Goal: Task Accomplishment & Management: Complete application form

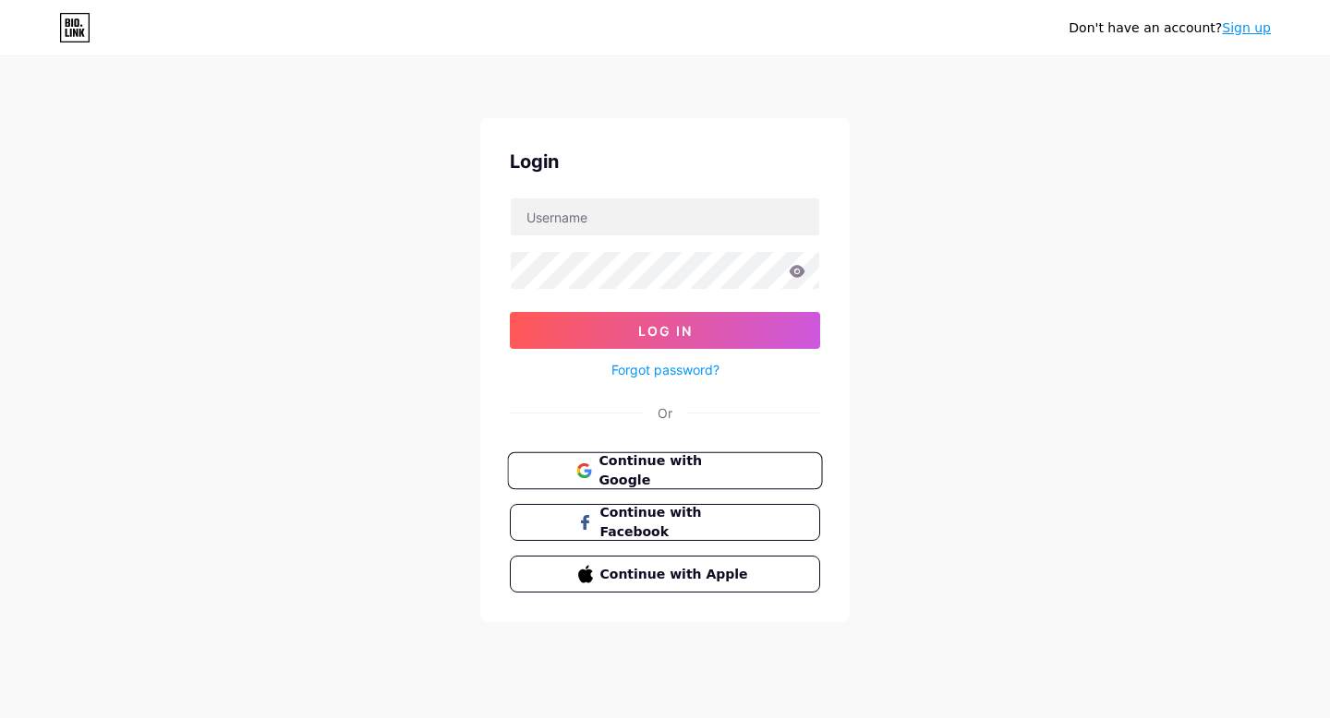
click at [690, 474] on span "Continue with Google" at bounding box center [675, 472] width 154 height 40
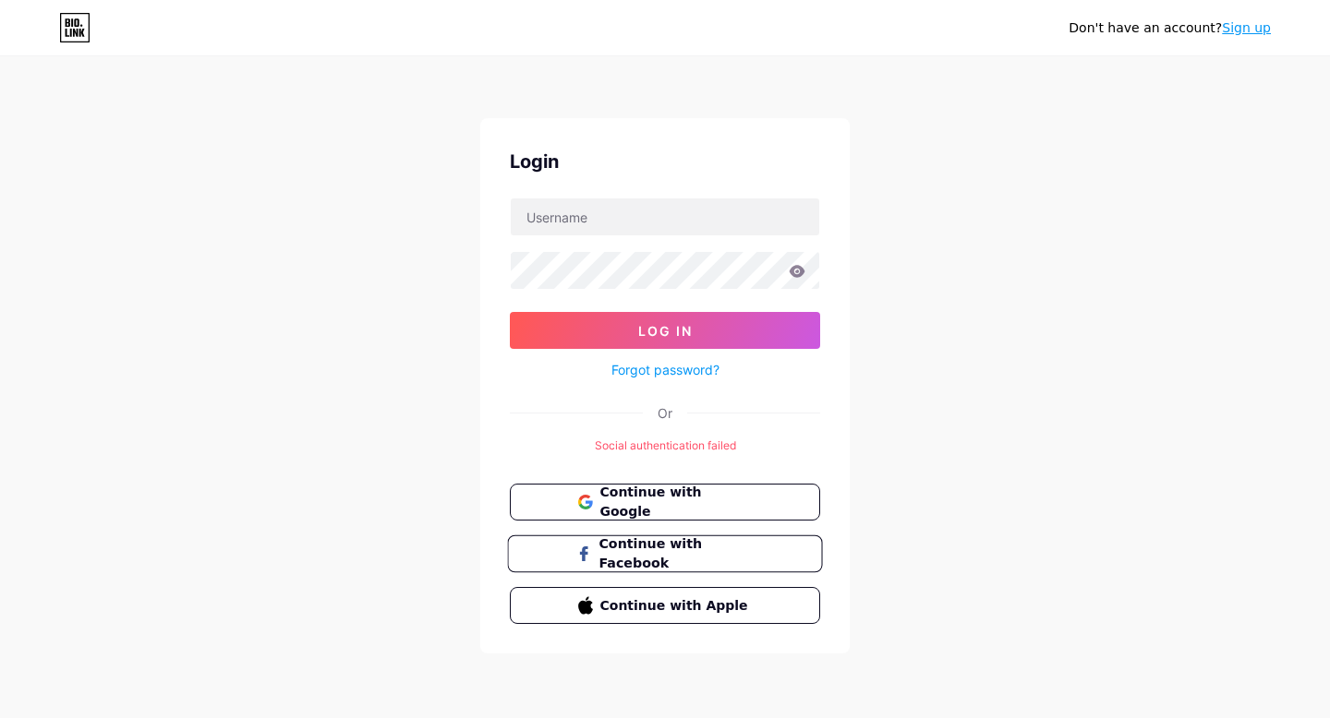
click at [654, 548] on span "Continue with Facebook" at bounding box center [675, 555] width 154 height 40
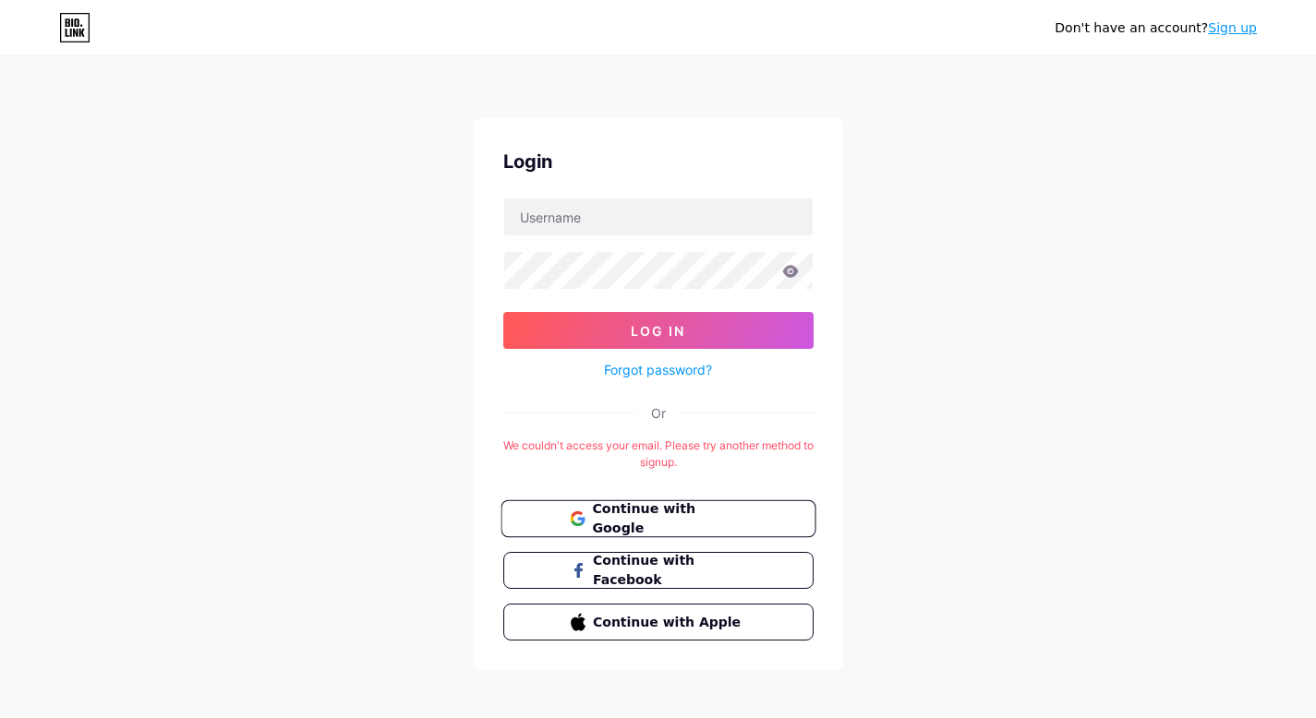
click at [686, 513] on span "Continue with Google" at bounding box center [669, 520] width 154 height 40
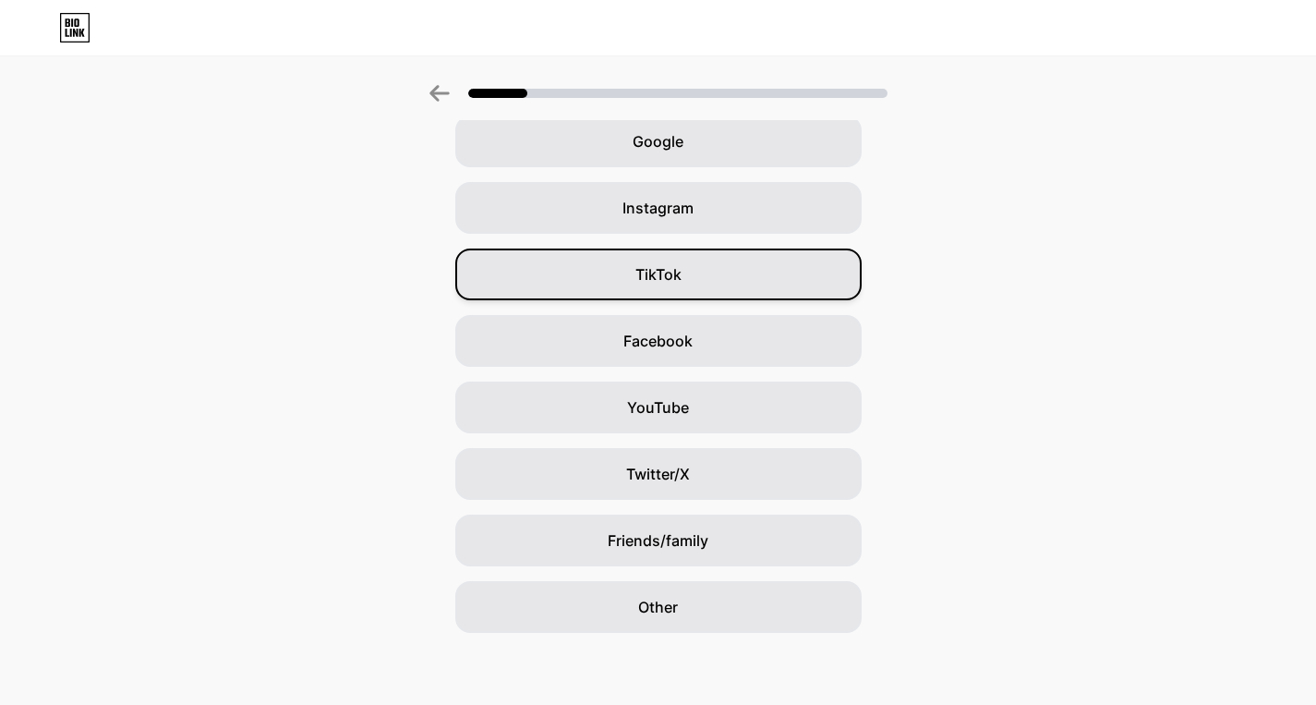
scroll to position [91, 0]
click at [691, 269] on div "TikTok" at bounding box center [658, 273] width 406 height 52
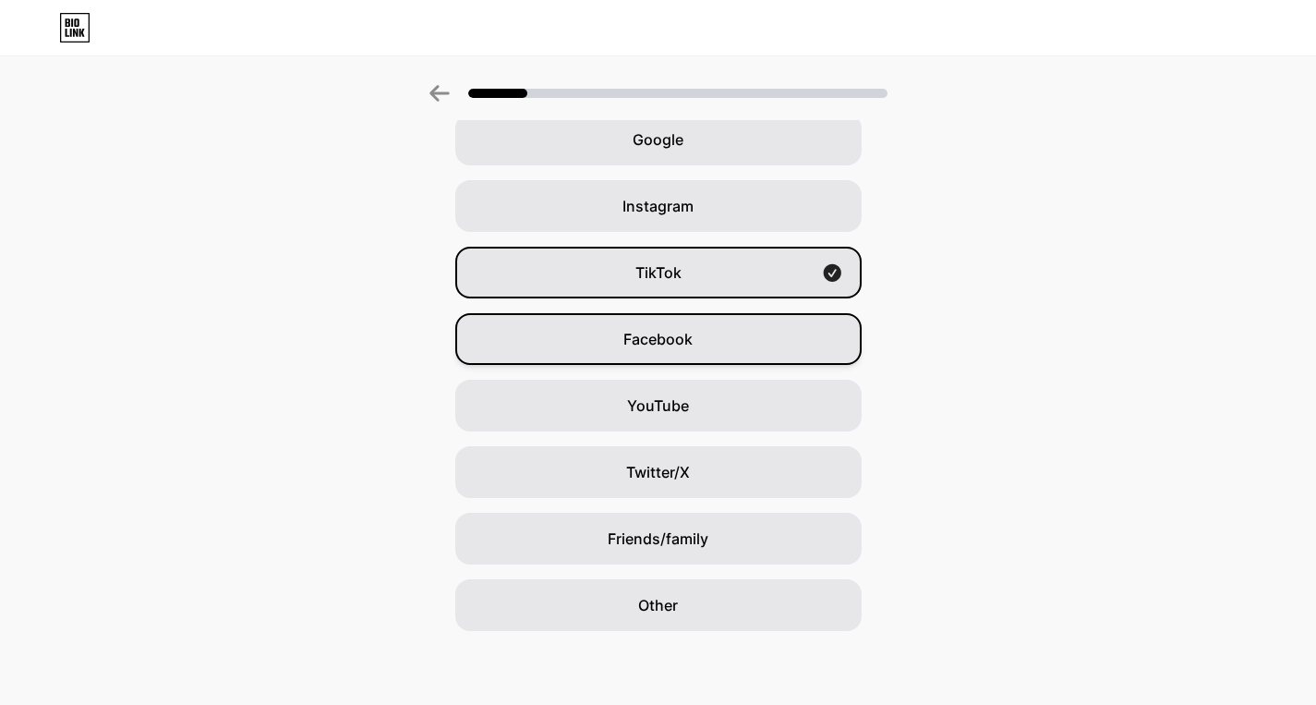
click at [677, 324] on div "Facebook" at bounding box center [658, 339] width 406 height 52
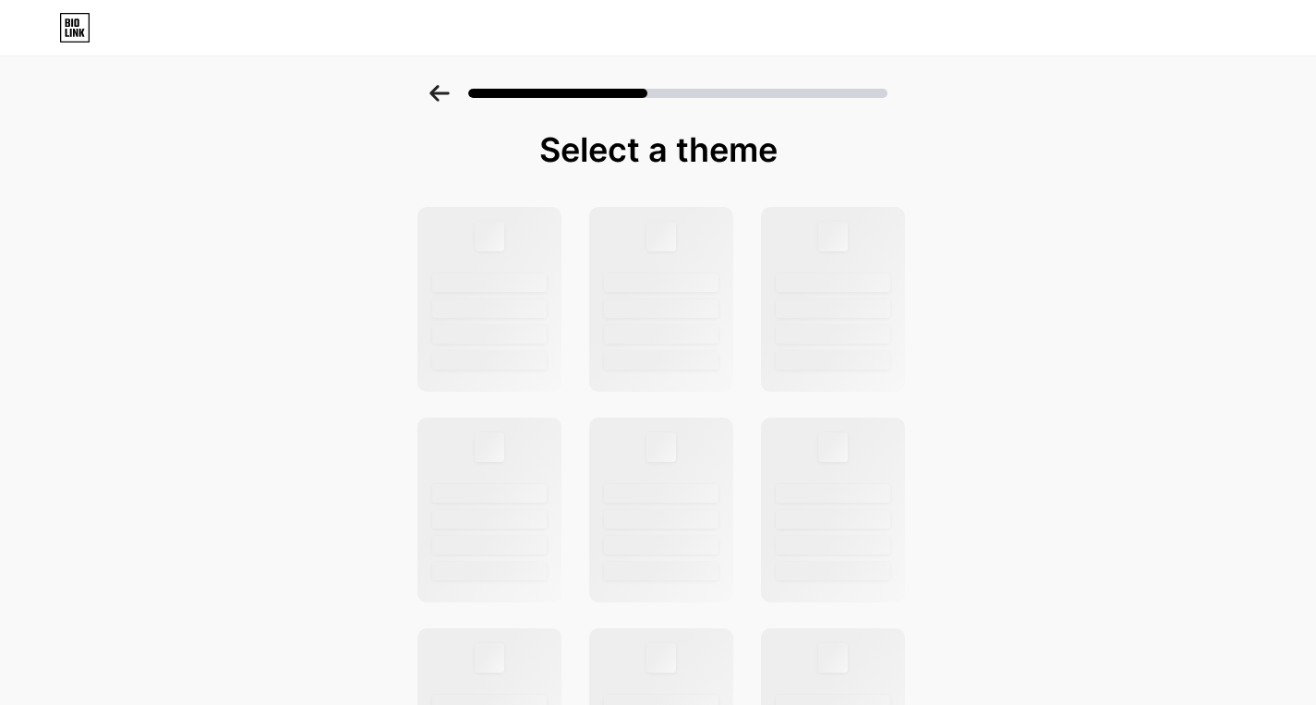
click at [444, 94] on icon at bounding box center [439, 93] width 20 height 17
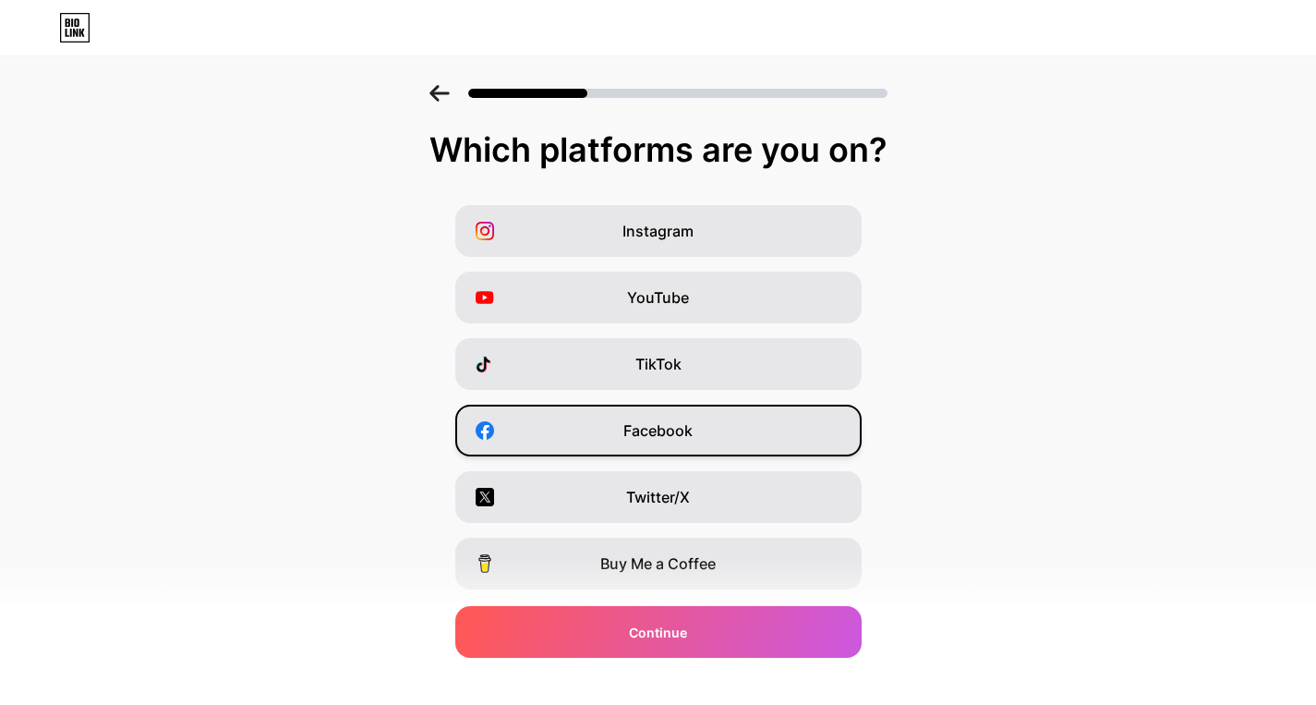
click at [704, 427] on div "Facebook" at bounding box center [658, 430] width 406 height 52
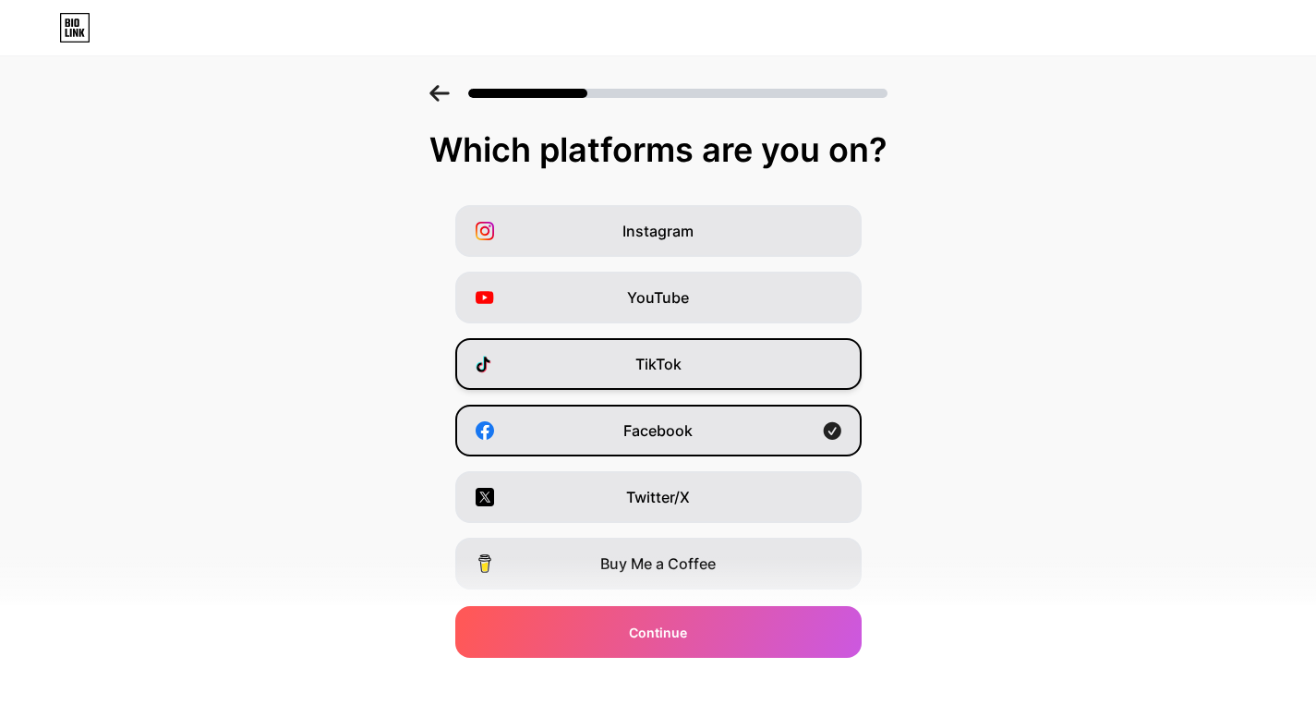
click at [713, 367] on div "TikTok" at bounding box center [658, 364] width 406 height 52
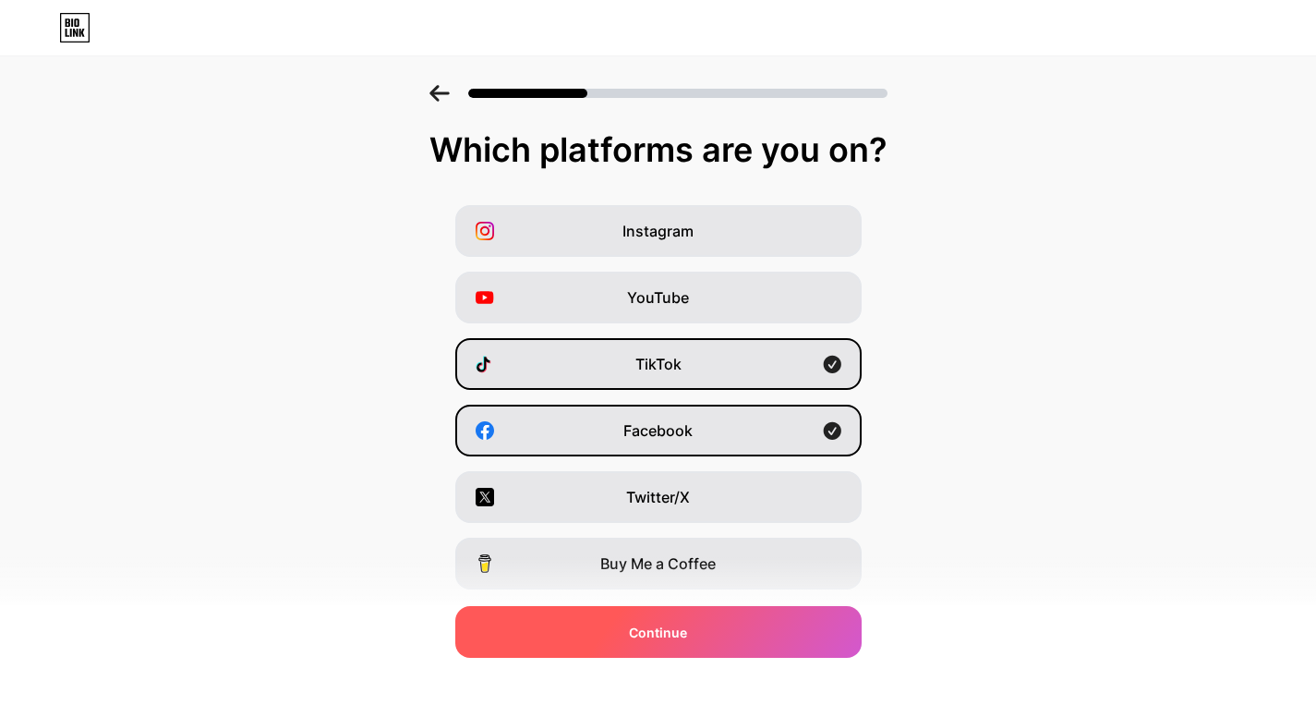
click at [687, 644] on div "Continue" at bounding box center [658, 632] width 406 height 52
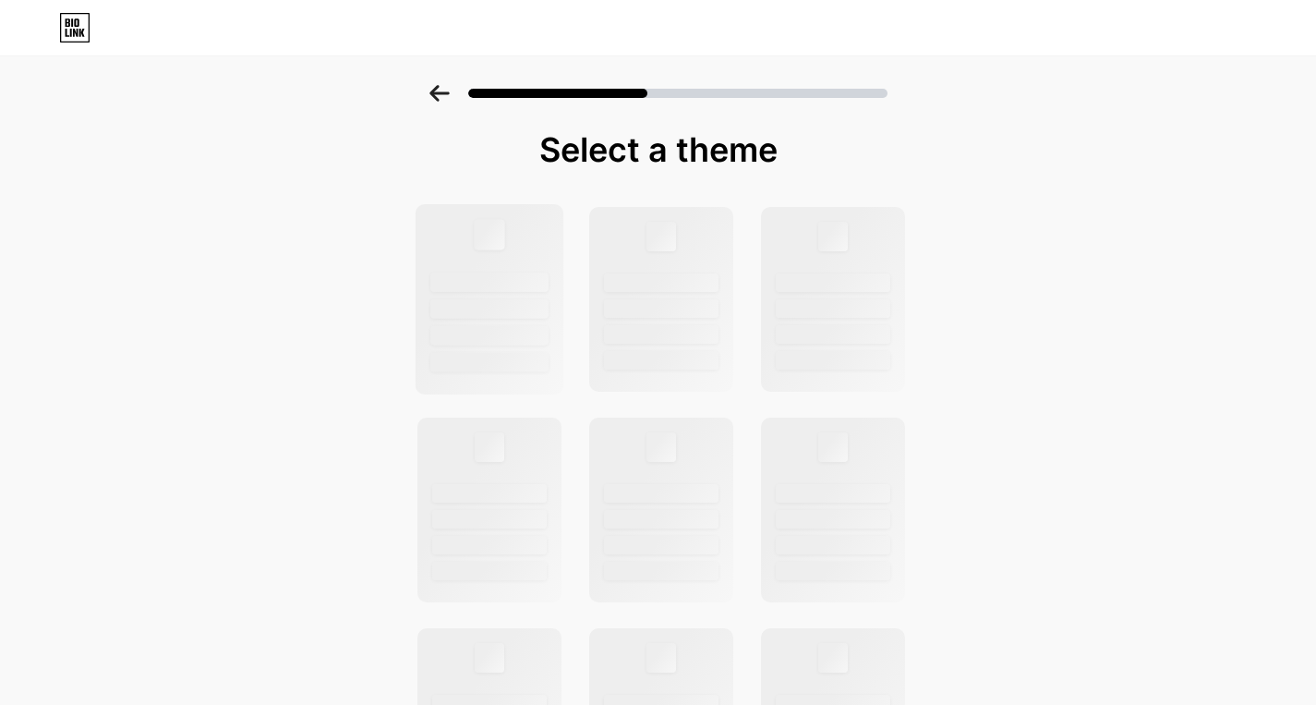
click at [550, 344] on div at bounding box center [489, 299] width 149 height 190
click at [526, 291] on div at bounding box center [489, 299] width 149 height 190
click at [301, 245] on div "Select a theme" at bounding box center [658, 660] width 1316 height 1150
click at [450, 89] on icon at bounding box center [439, 93] width 20 height 17
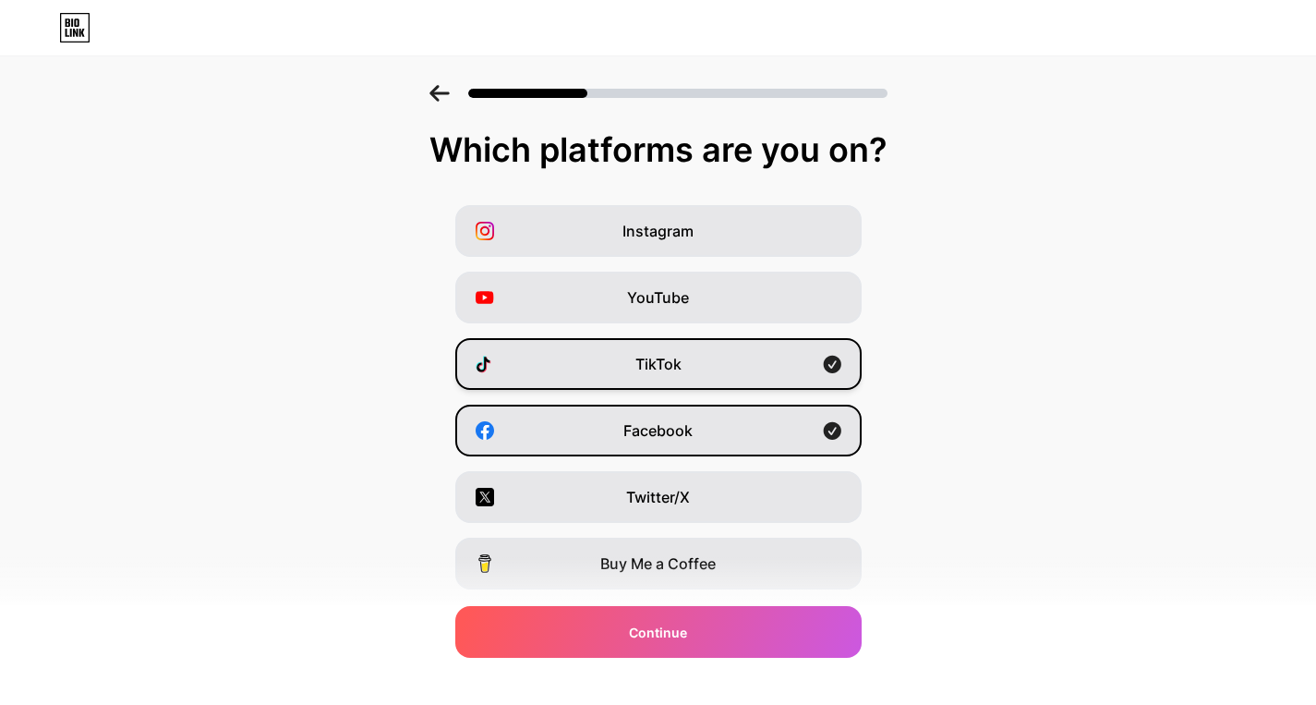
click at [698, 375] on div "TikTok" at bounding box center [658, 364] width 406 height 52
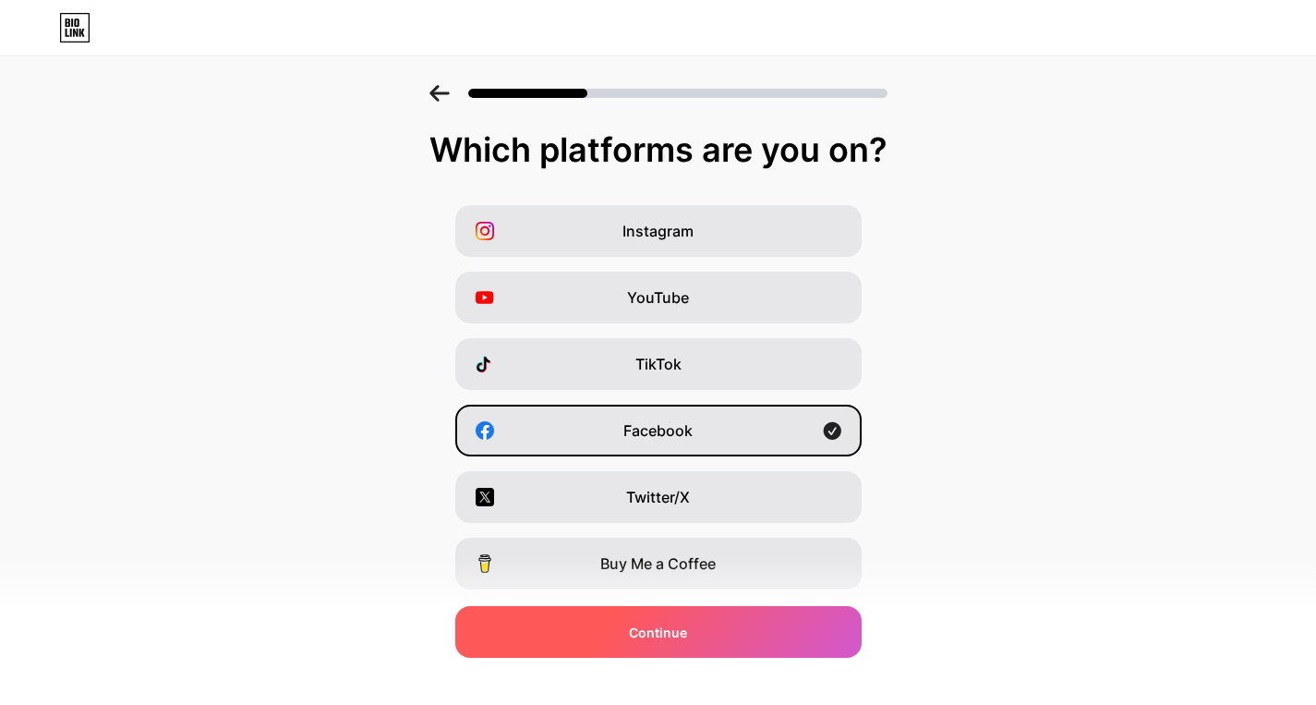
click at [715, 636] on div "Continue" at bounding box center [658, 632] width 406 height 52
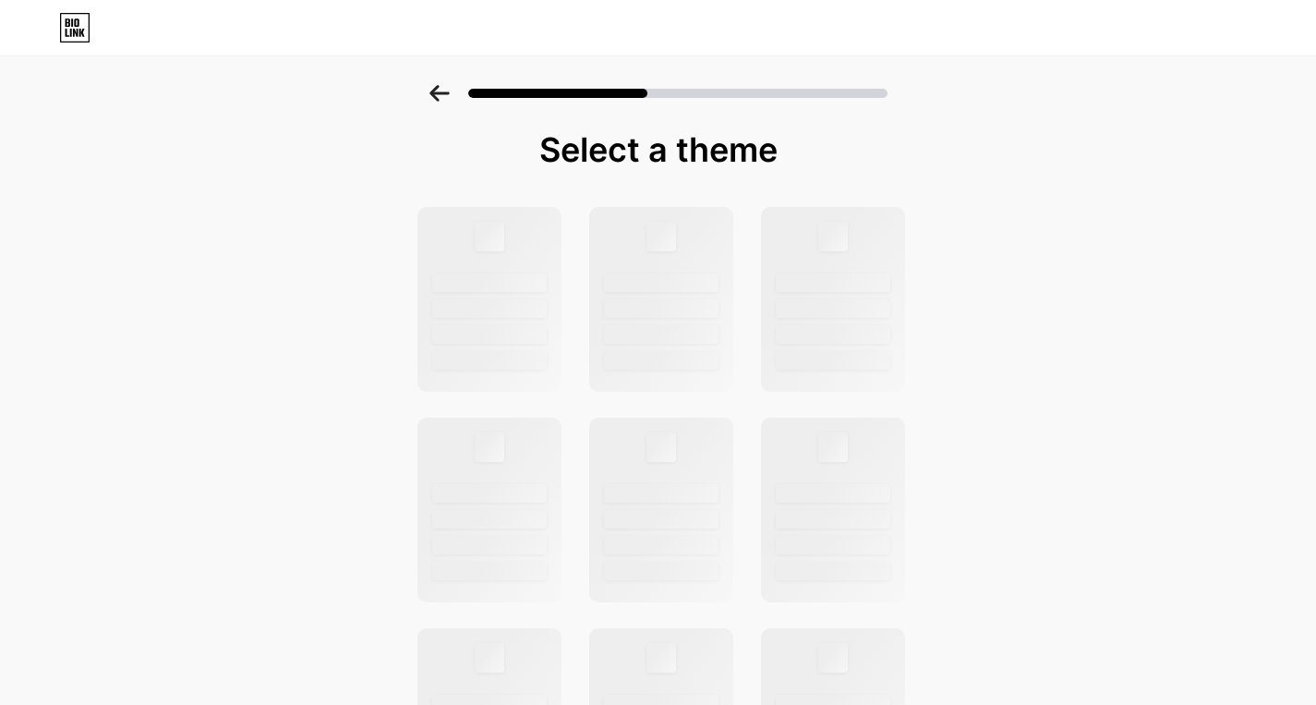
click at [439, 105] on div at bounding box center [658, 87] width 1316 height 65
click at [438, 85] on icon at bounding box center [439, 93] width 20 height 17
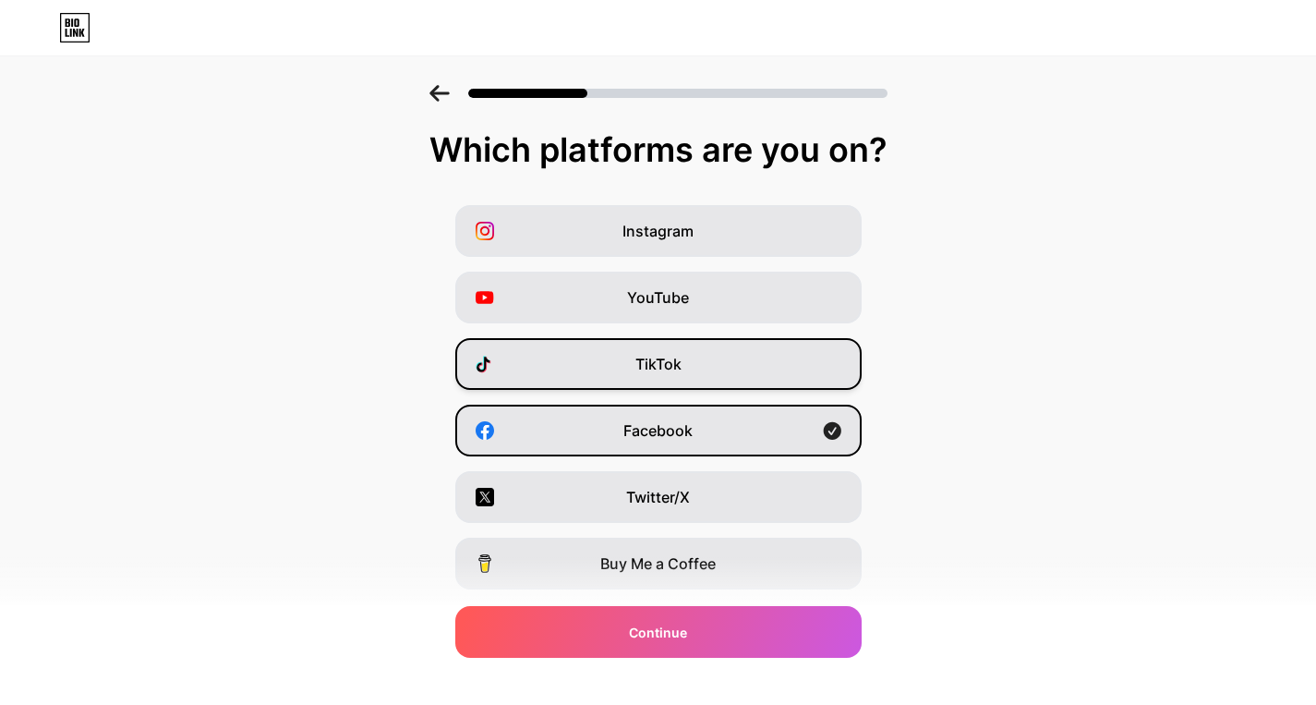
click at [724, 372] on div "TikTok" at bounding box center [658, 364] width 406 height 52
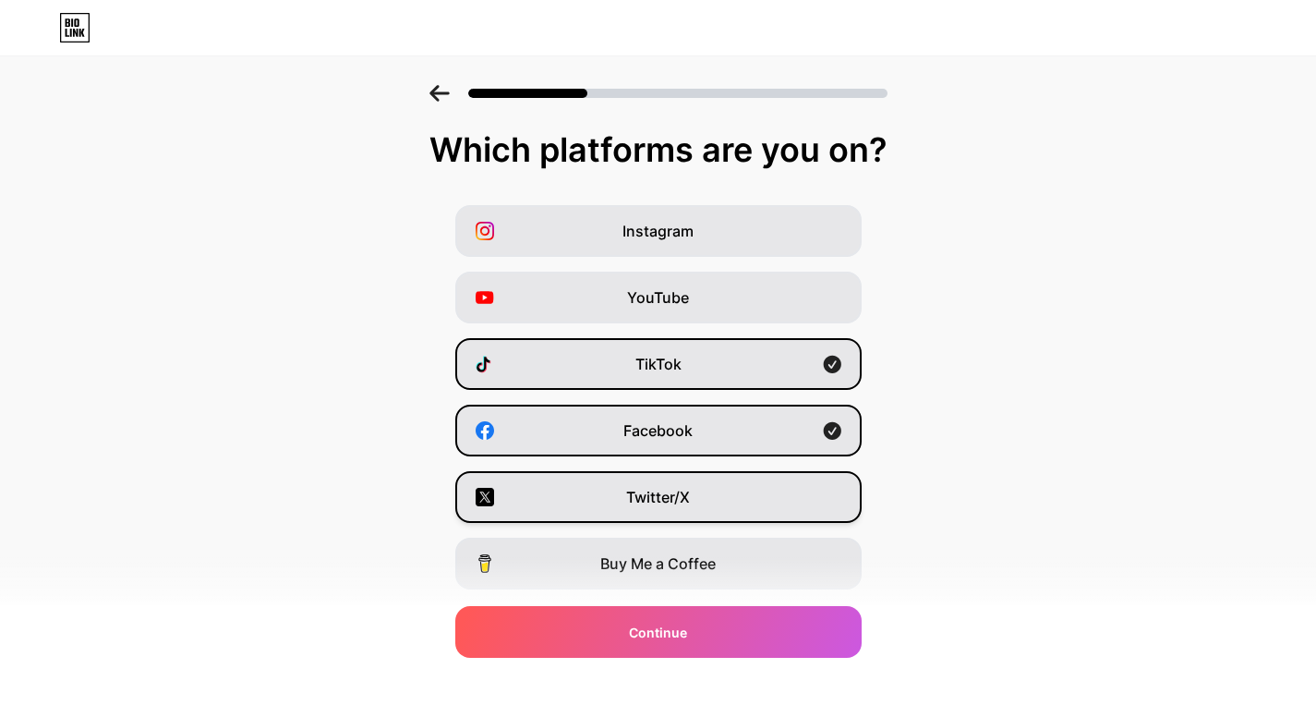
click at [700, 488] on div "Twitter/X" at bounding box center [658, 497] width 406 height 52
click at [717, 492] on div "Twitter/X" at bounding box center [658, 497] width 406 height 52
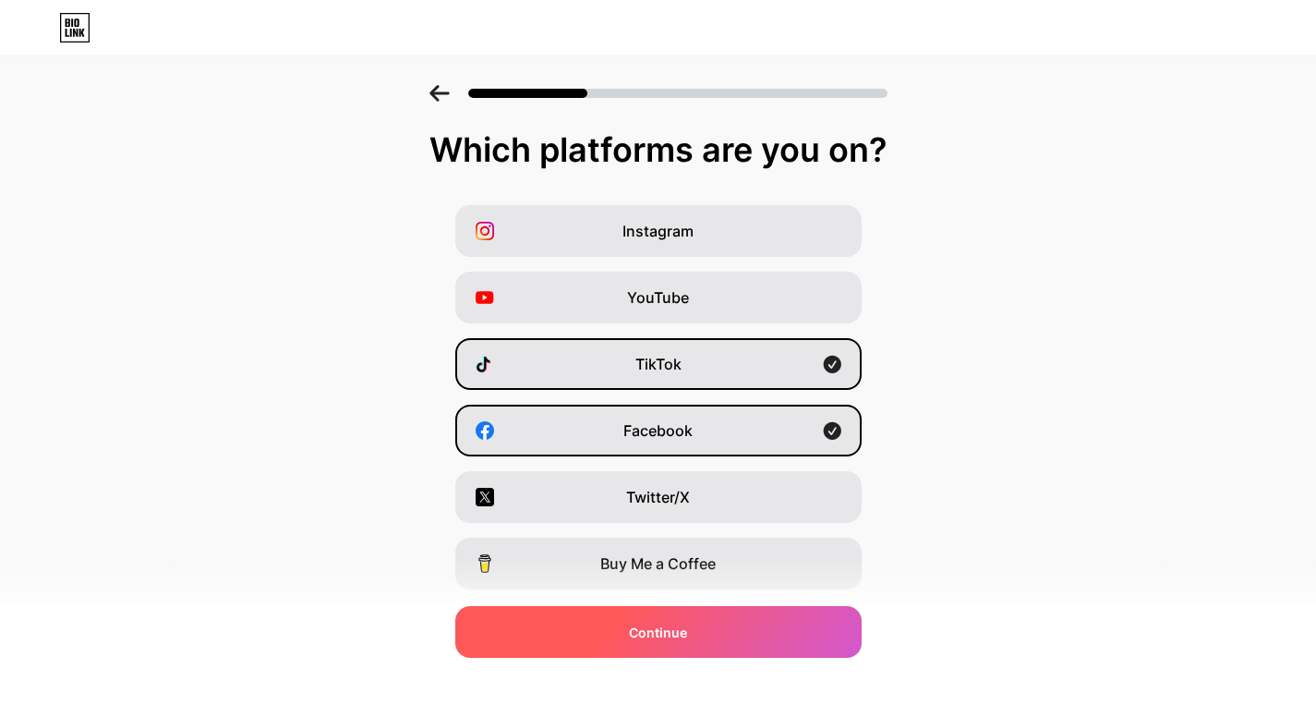
click at [700, 639] on div "Continue" at bounding box center [658, 632] width 406 height 52
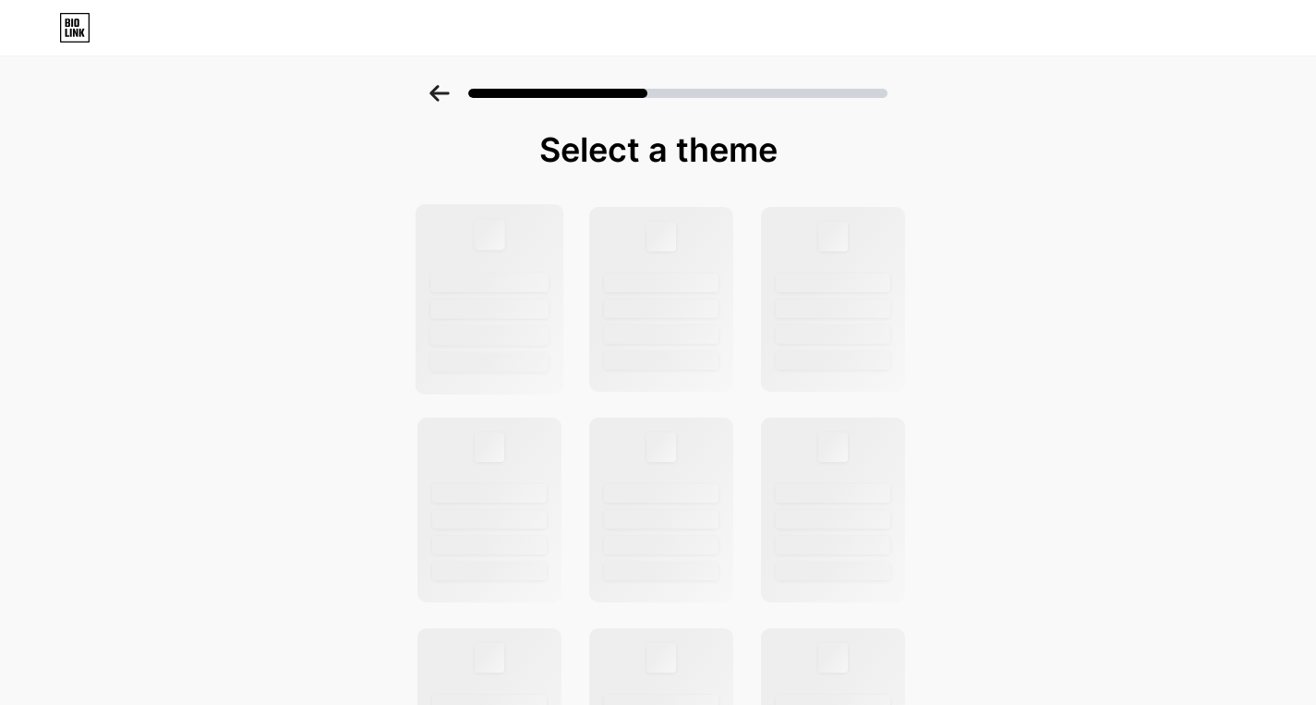
click at [521, 326] on div at bounding box center [489, 335] width 118 height 19
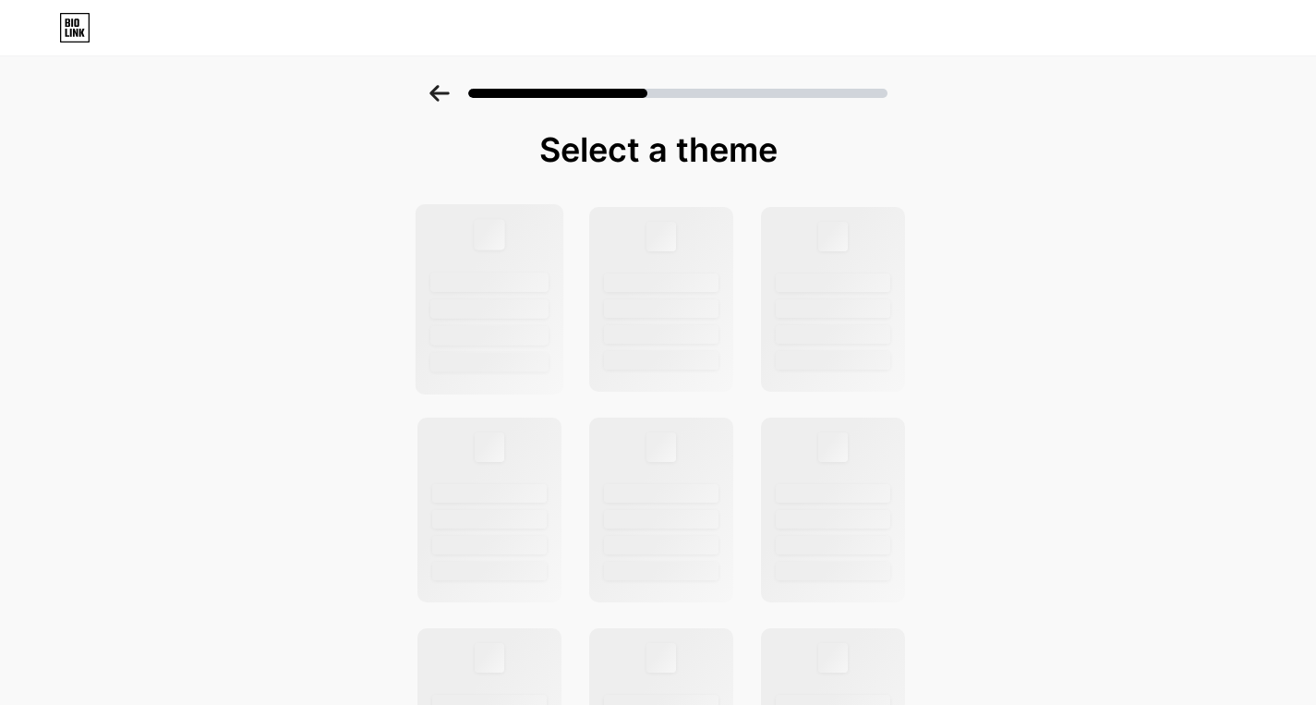
click at [521, 326] on div at bounding box center [489, 335] width 118 height 19
click at [1126, 177] on div "Select a theme" at bounding box center [658, 660] width 1316 height 1150
click at [78, 30] on icon at bounding box center [75, 33] width 5 height 8
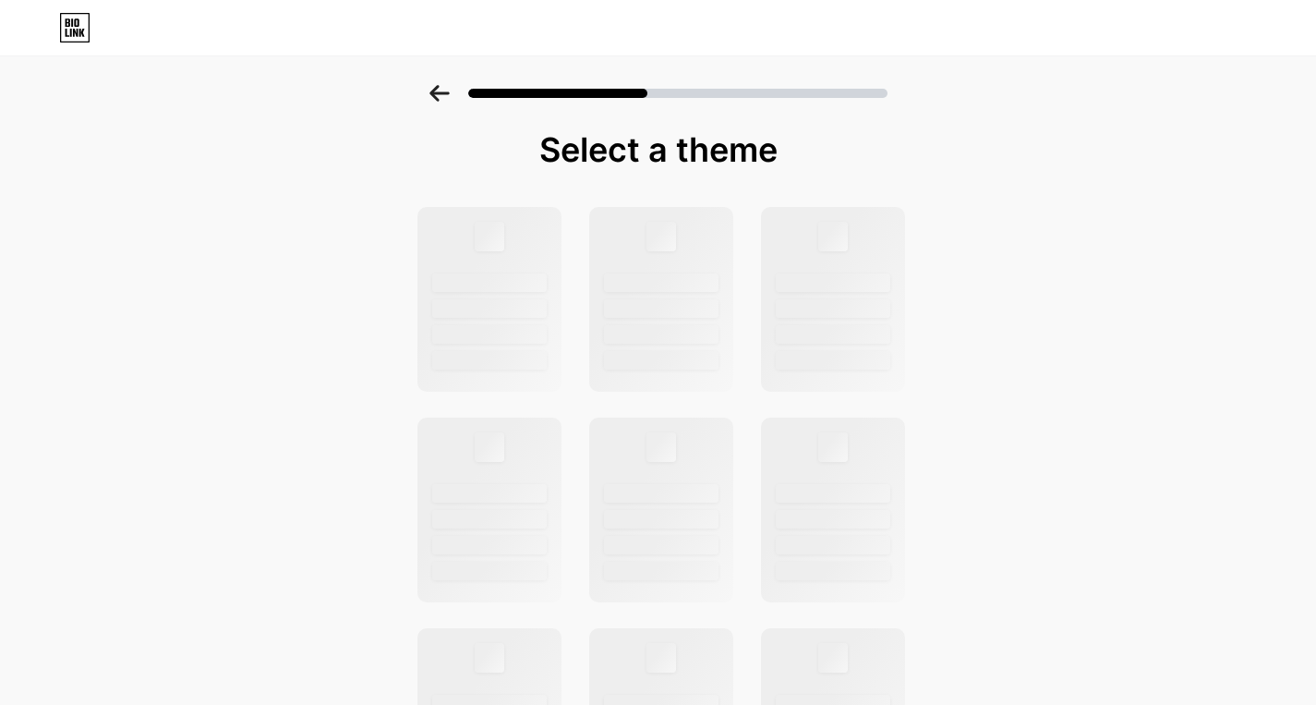
click at [445, 93] on icon at bounding box center [438, 93] width 19 height 17
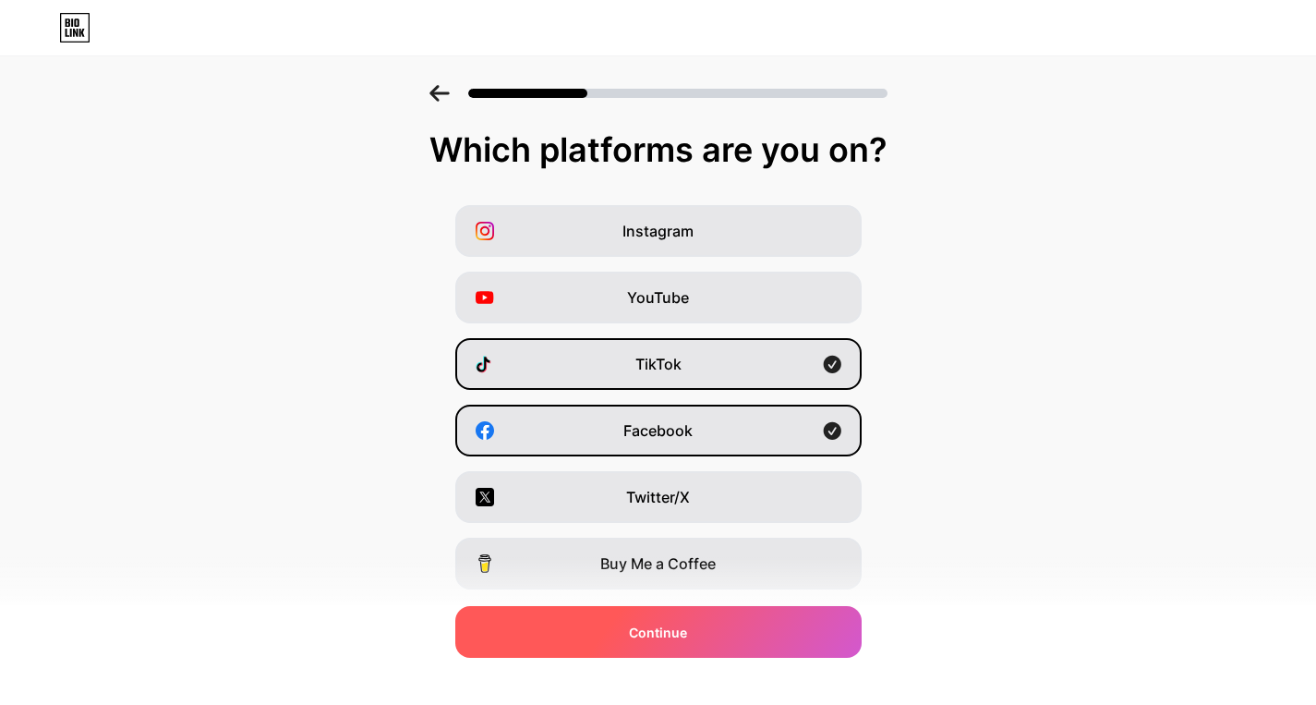
click at [687, 630] on span "Continue" at bounding box center [658, 631] width 58 height 19
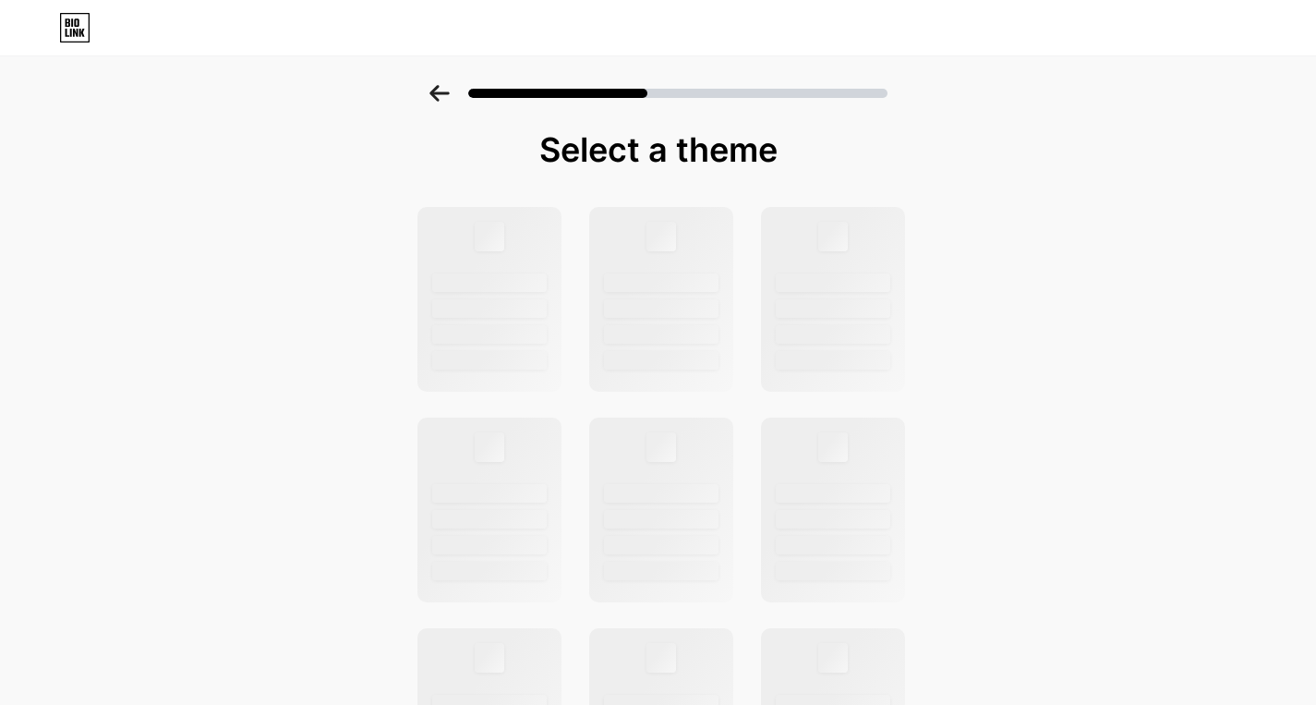
click at [442, 102] on div at bounding box center [658, 87] width 1316 height 65
click at [450, 85] on icon at bounding box center [439, 93] width 20 height 17
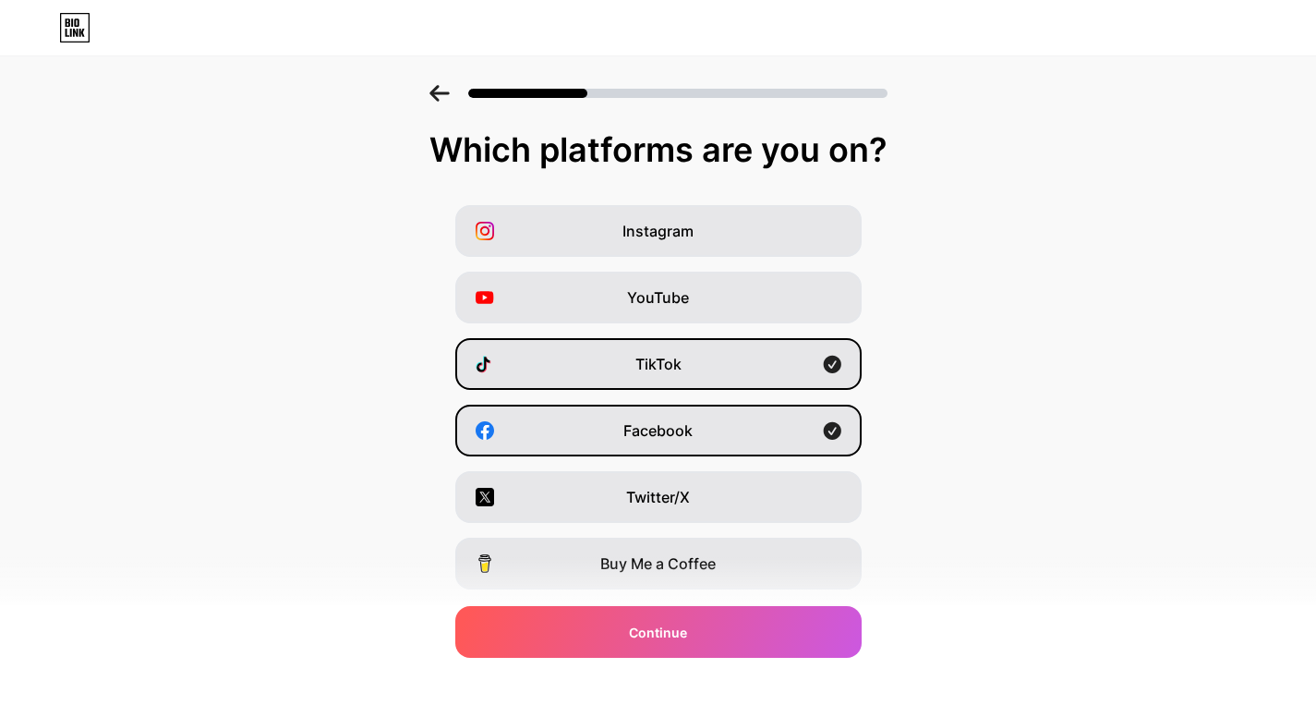
click at [443, 91] on icon at bounding box center [438, 93] width 19 height 17
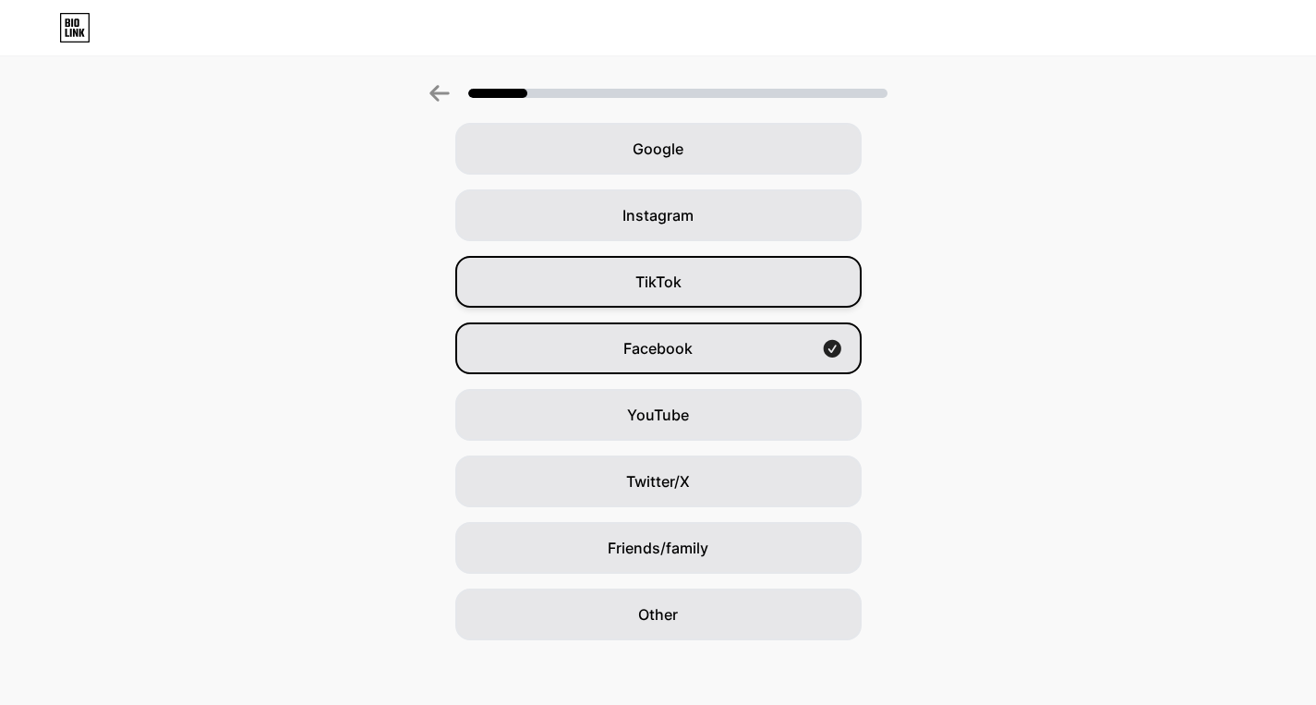
scroll to position [91, 0]
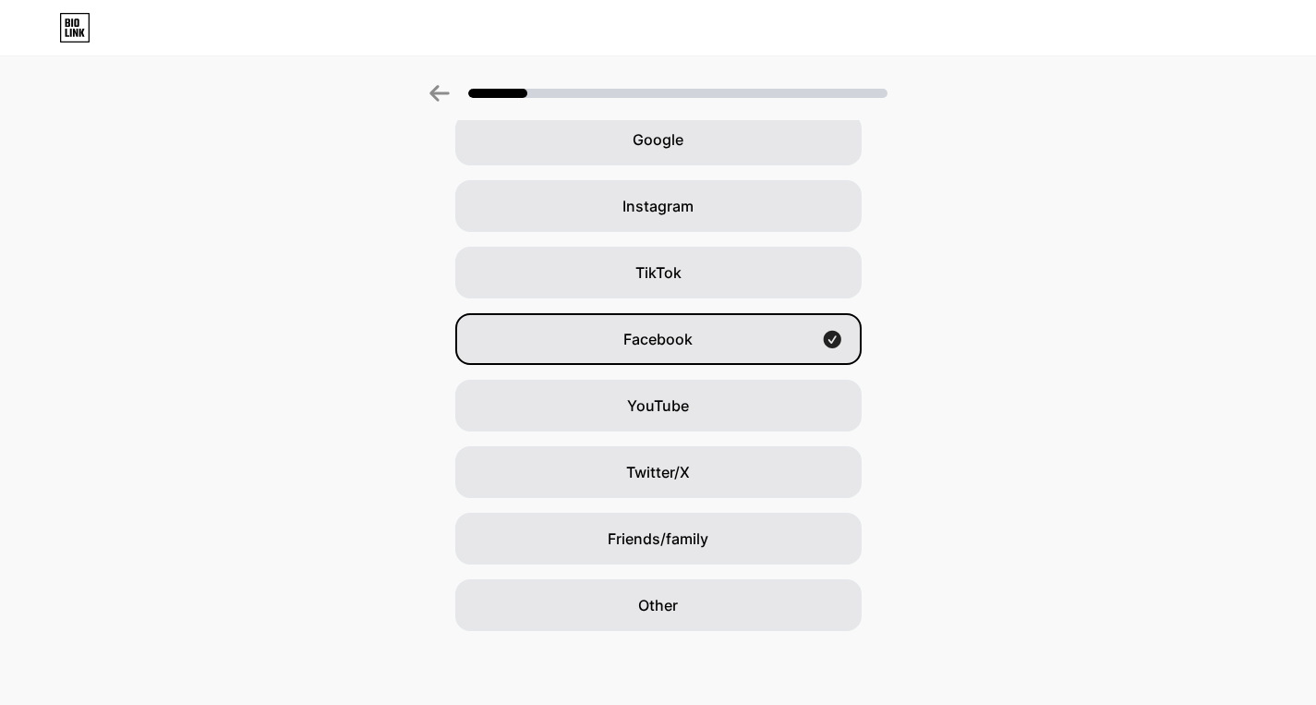
click at [440, 101] on icon at bounding box center [439, 93] width 20 height 17
click at [450, 87] on icon at bounding box center [439, 93] width 20 height 17
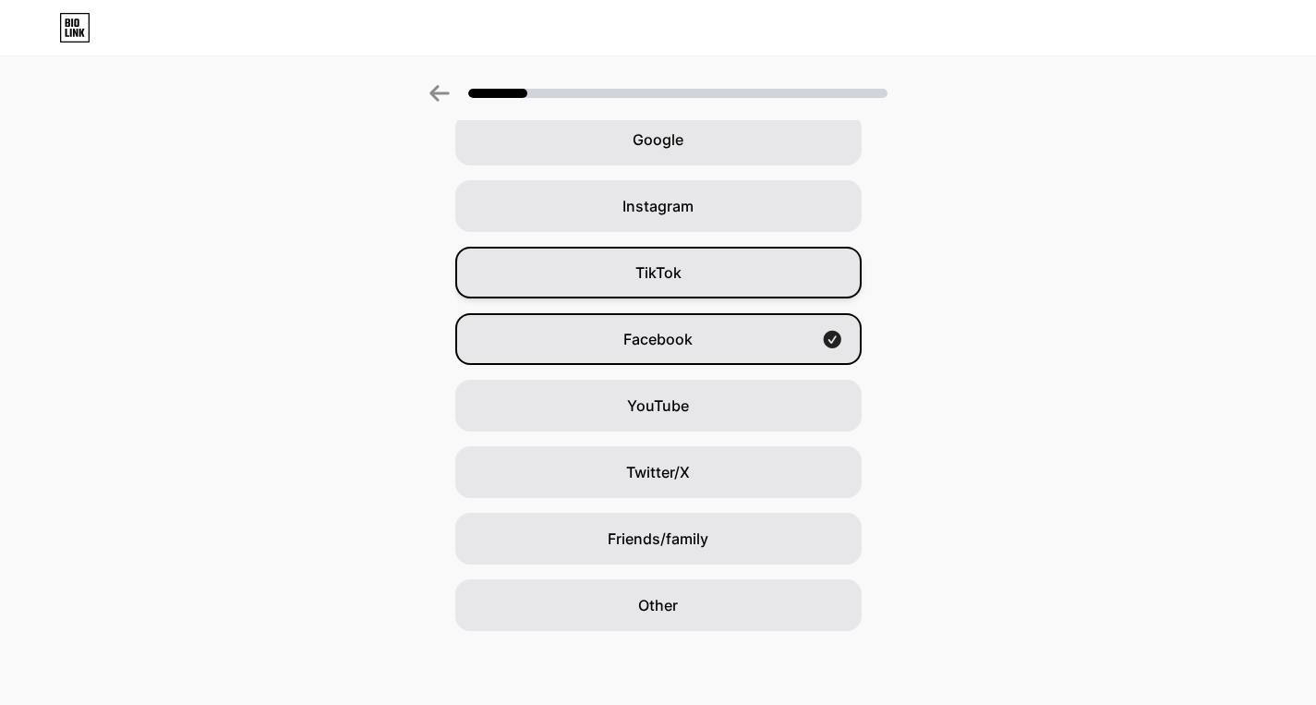
click at [730, 263] on div "TikTok" at bounding box center [658, 273] width 406 height 52
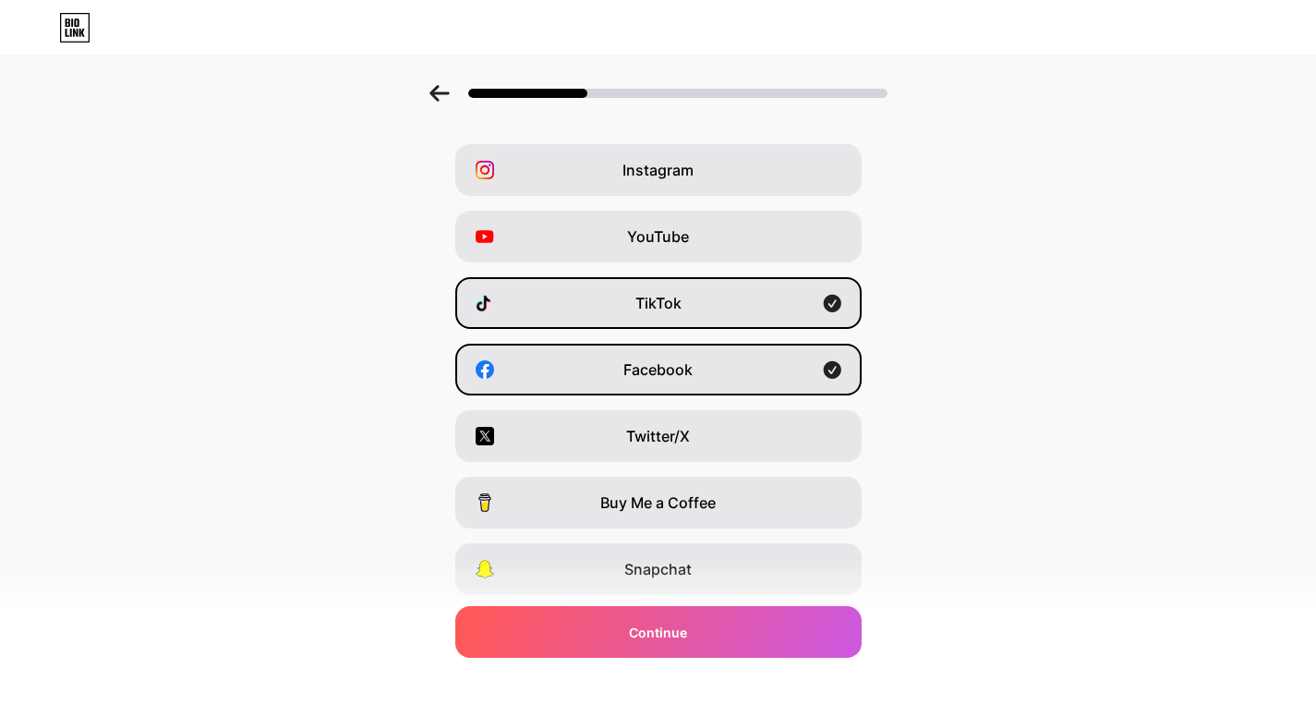
scroll to position [166, 0]
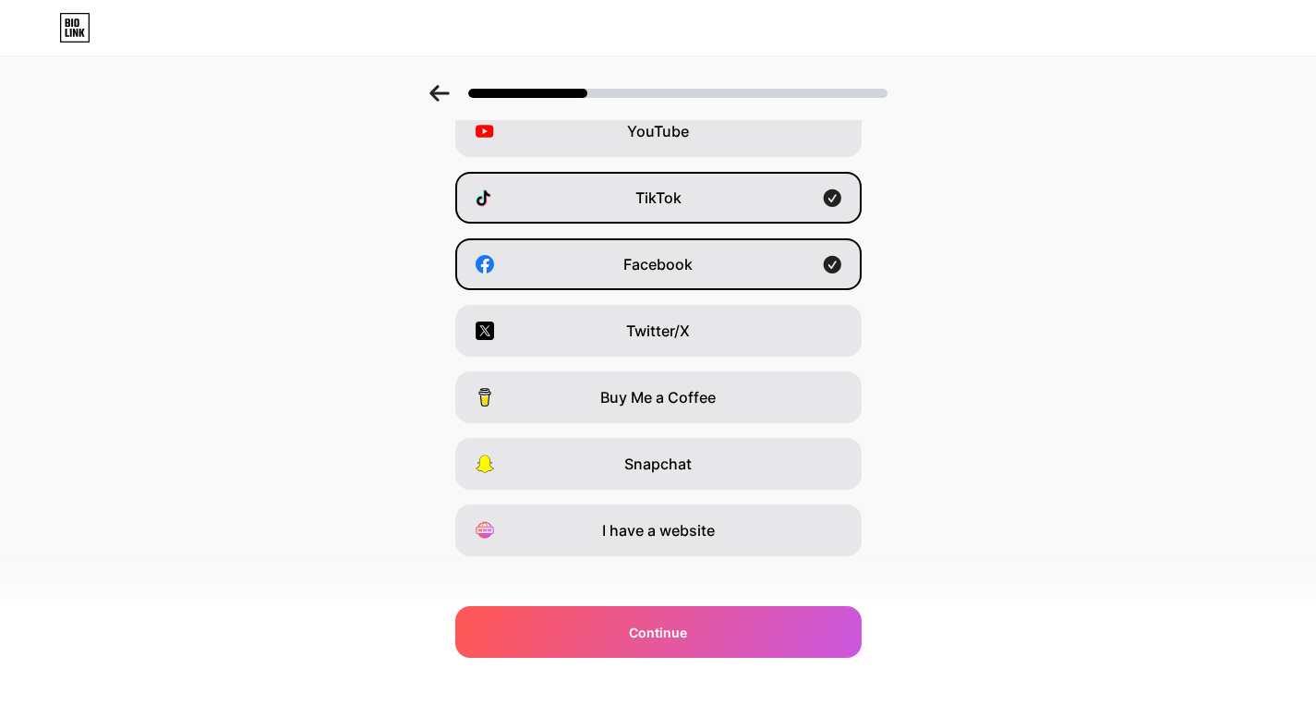
click at [432, 91] on div at bounding box center [658, 87] width 1316 height 65
click at [445, 90] on icon at bounding box center [439, 93] width 20 height 17
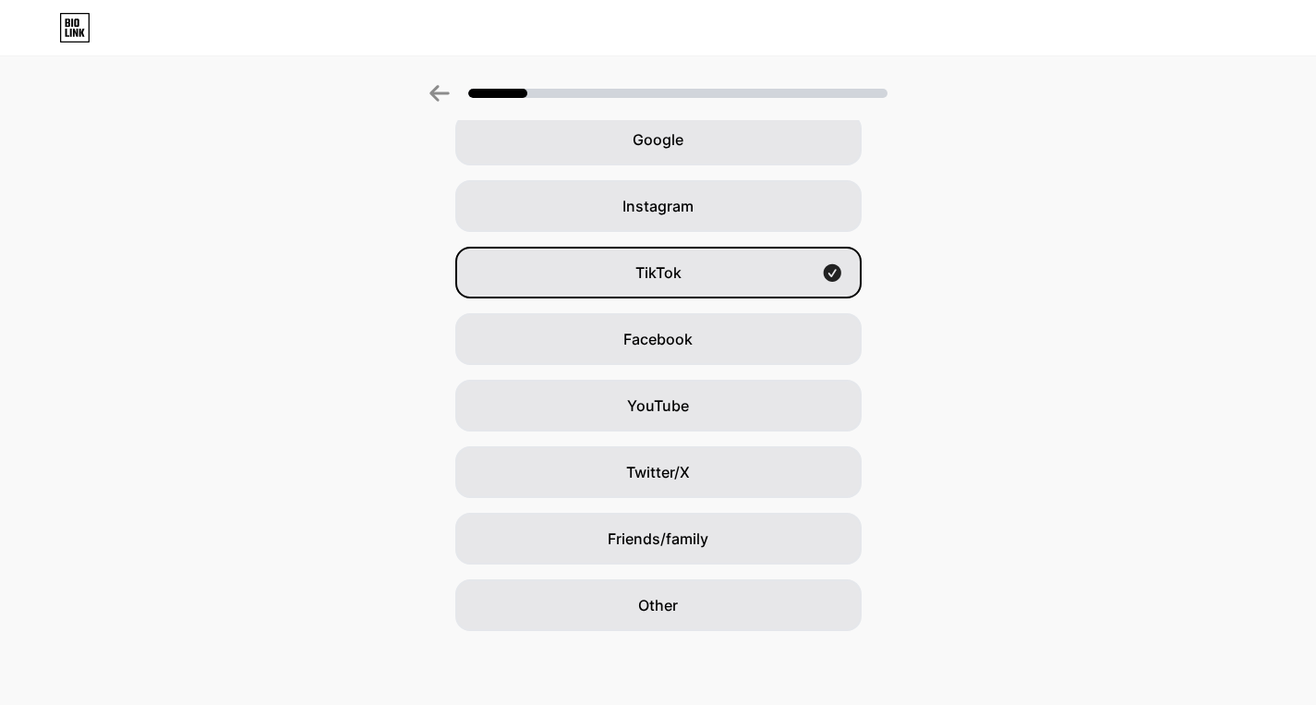
click at [440, 87] on icon at bounding box center [439, 93] width 20 height 17
click at [710, 351] on div "Facebook" at bounding box center [658, 339] width 406 height 52
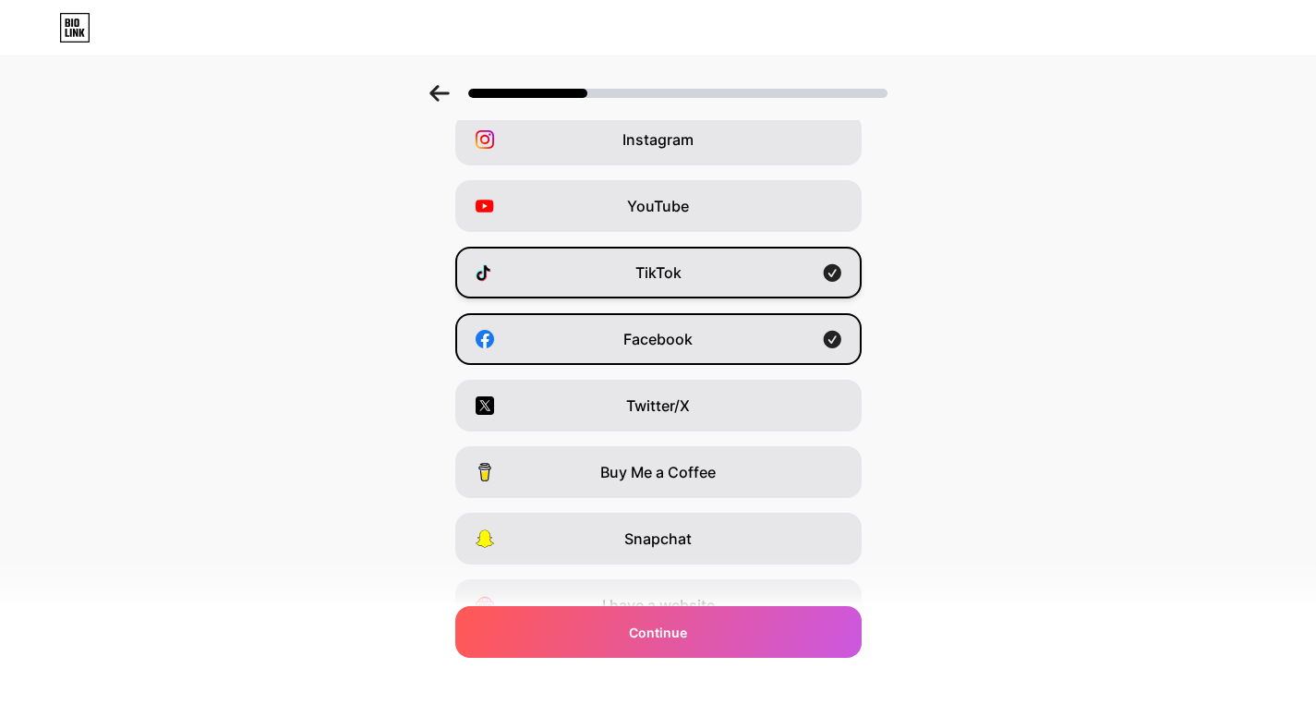
scroll to position [0, 0]
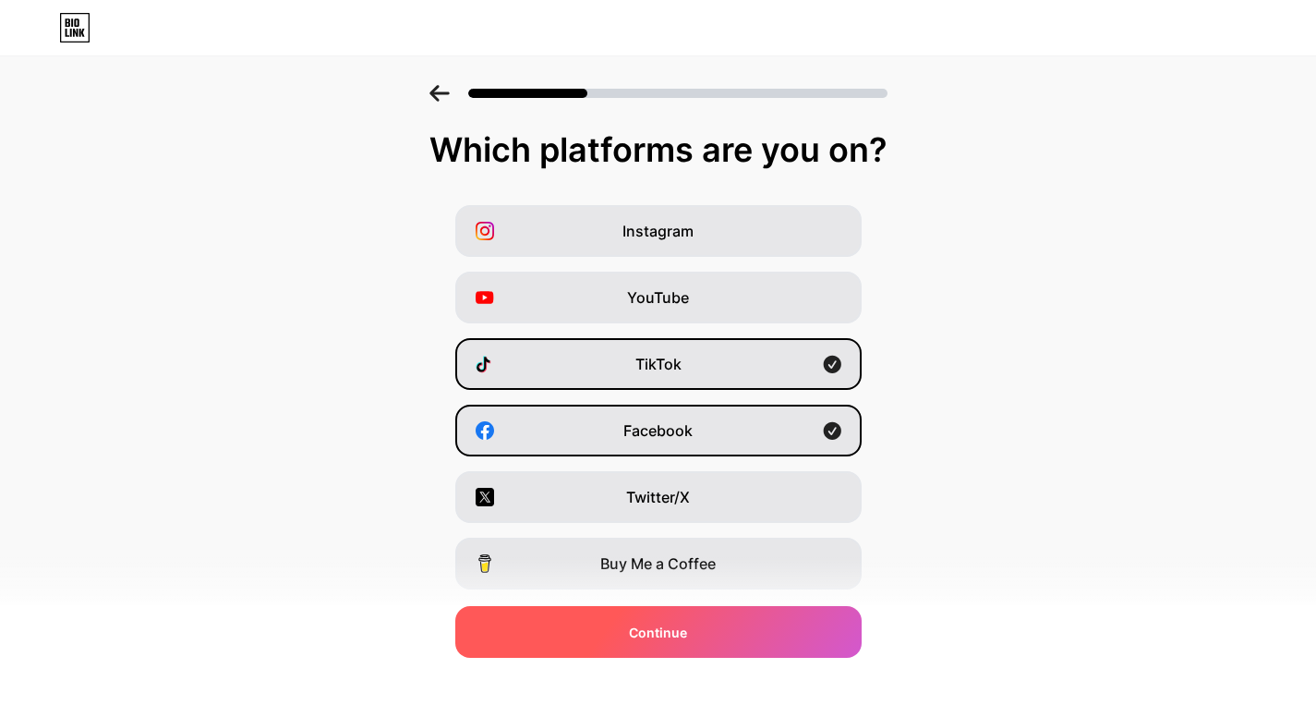
click at [701, 640] on div "Continue" at bounding box center [658, 632] width 406 height 52
